Goal: Information Seeking & Learning: Learn about a topic

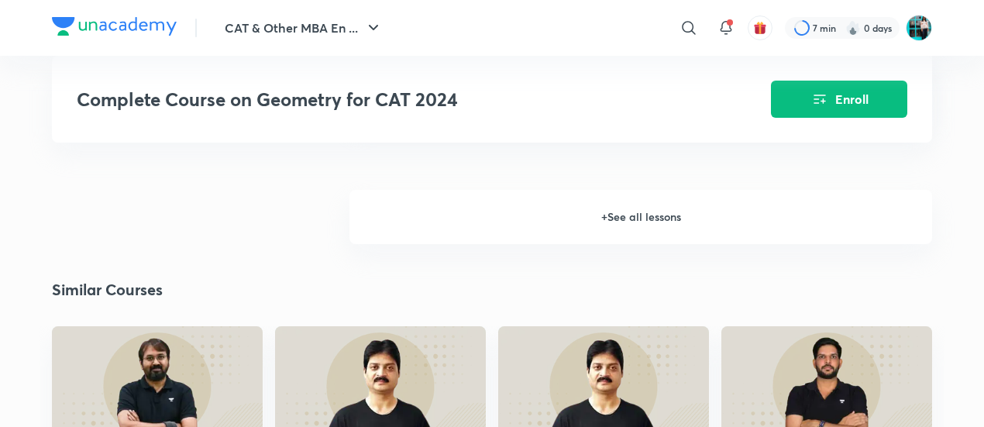
scroll to position [1437, 0]
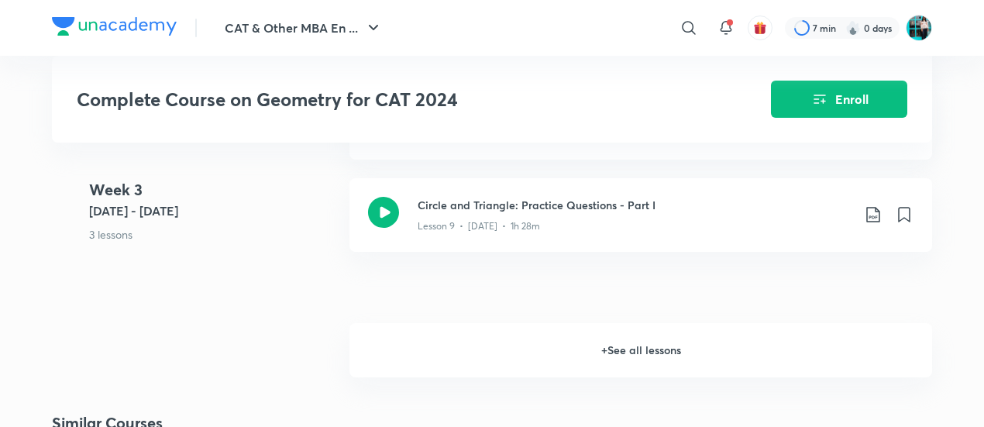
click at [512, 374] on h6 "+ See all lessons" at bounding box center [641, 350] width 583 height 54
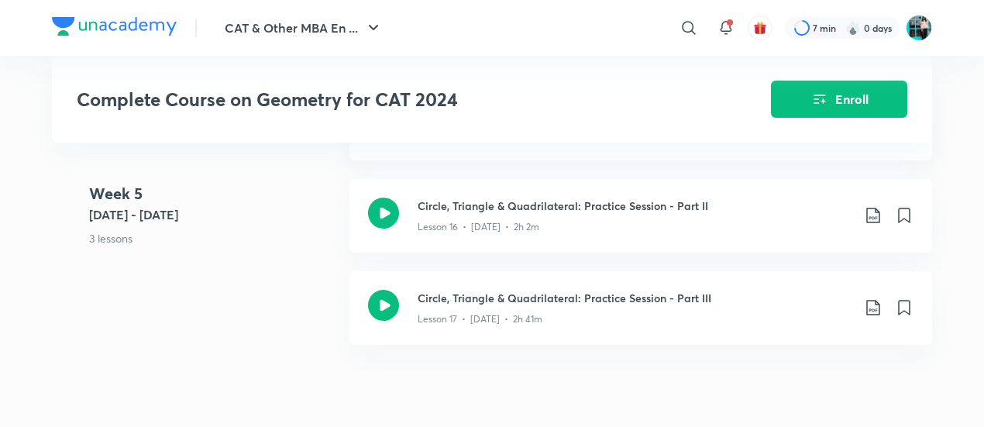
scroll to position [2248, 0]
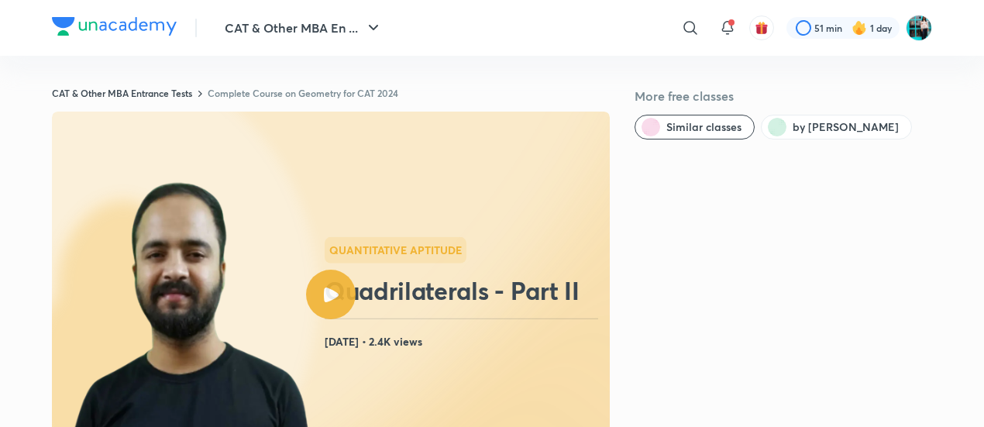
click at [329, 288] on icon at bounding box center [331, 295] width 15 height 15
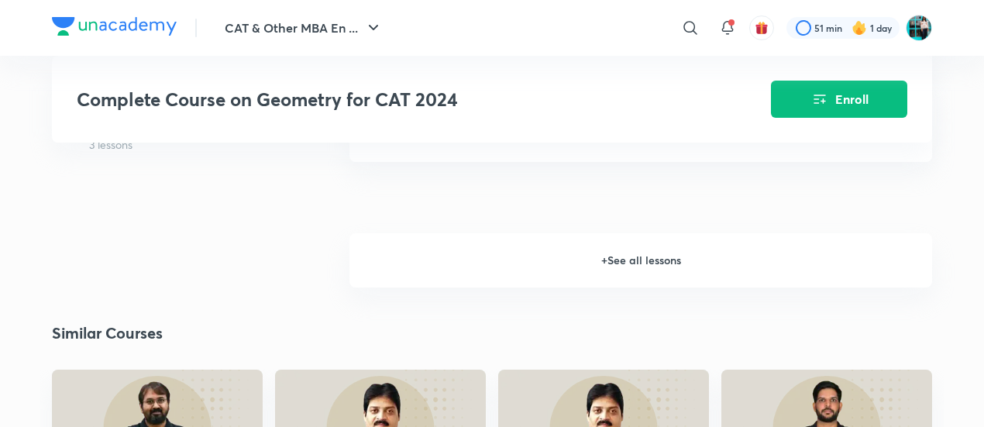
scroll to position [1460, 0]
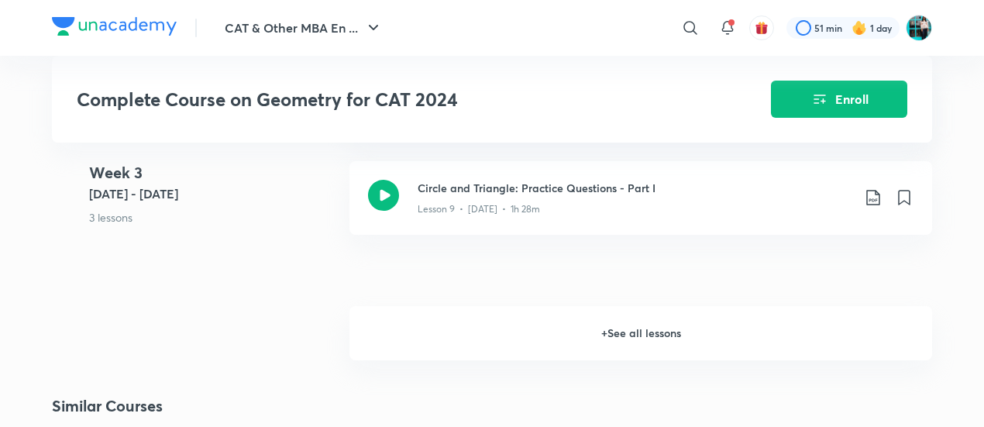
click at [460, 324] on h6 "+ See all lessons" at bounding box center [641, 333] width 583 height 54
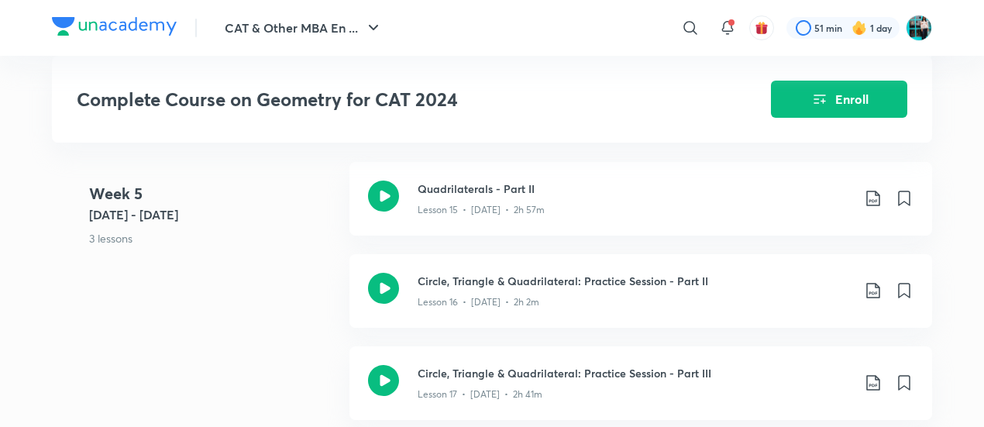
scroll to position [2122, 0]
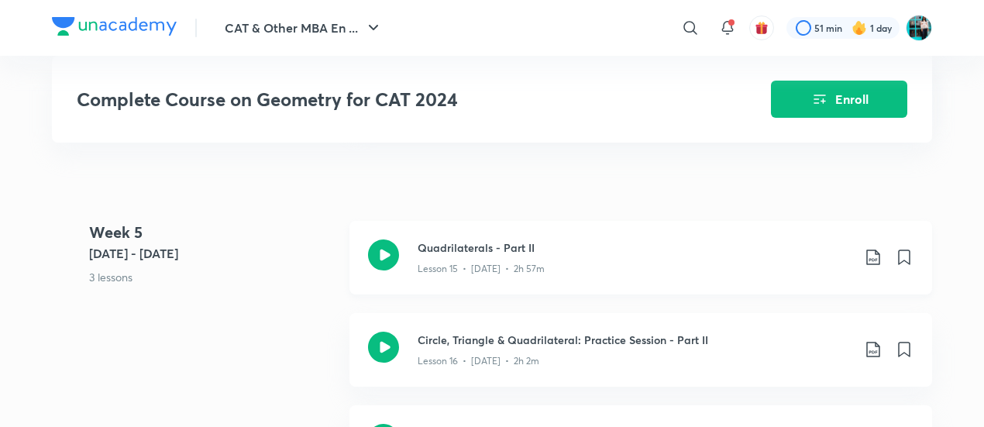
click at [527, 262] on p "Lesson 15 • Aug 2 • 2h 57m" at bounding box center [481, 269] width 127 height 14
